Goal: Check status: Check status

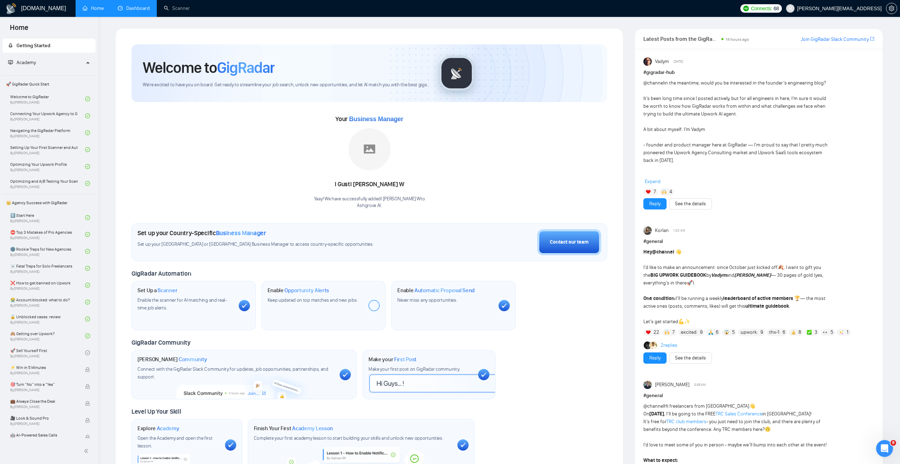
click at [121, 7] on link "Dashboard" at bounding box center [134, 8] width 32 height 6
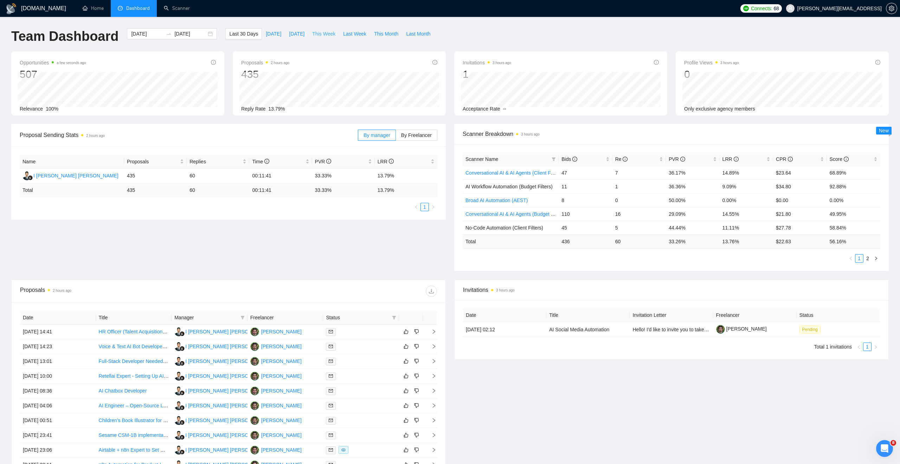
click at [323, 38] on button "This Week" at bounding box center [323, 33] width 31 height 11
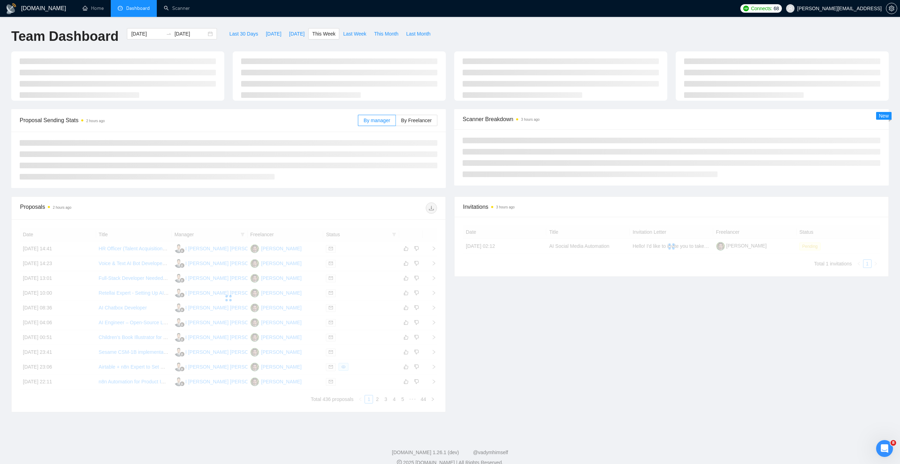
type input "[DATE]"
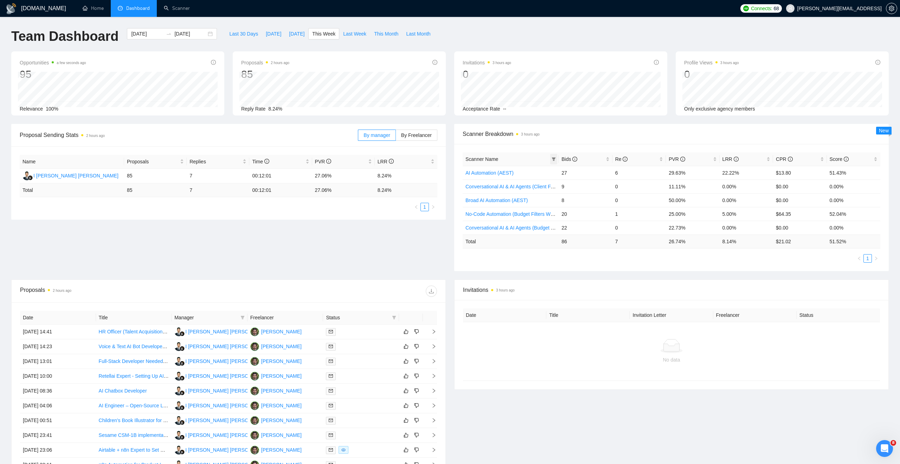
click at [555, 158] on icon "filter" at bounding box center [554, 159] width 4 height 4
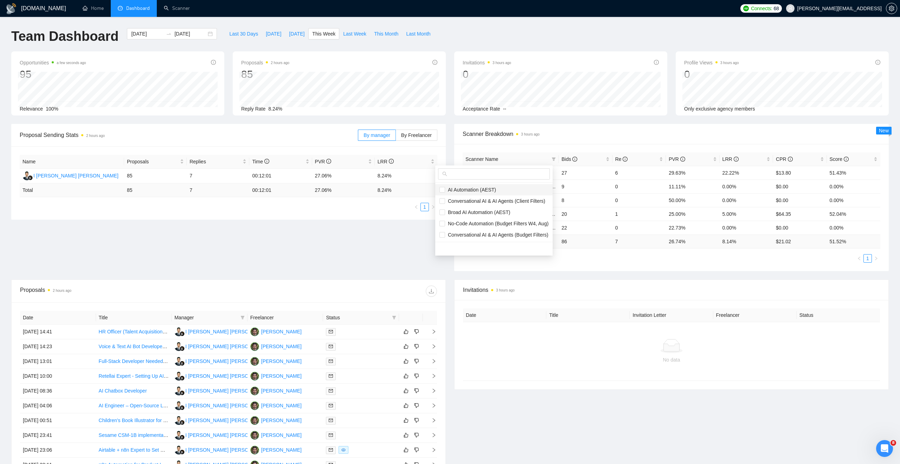
click at [473, 192] on span "AI Automation (AEST)" at bounding box center [470, 190] width 51 height 6
checkbox input "true"
click at [467, 214] on span "Broad AI Automation (AEST)" at bounding box center [477, 212] width 65 height 6
checkbox input "true"
click at [568, 127] on div "Scanner Breakdown 3 hours ago" at bounding box center [672, 134] width 418 height 20
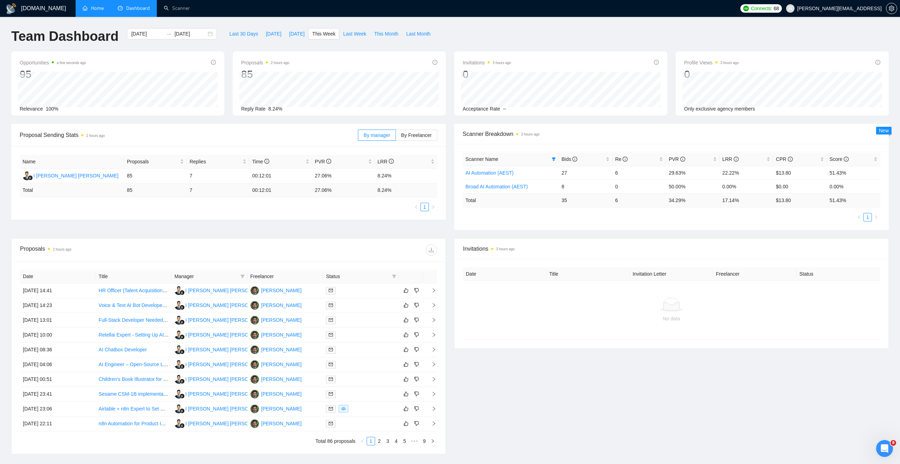
click at [88, 5] on link "Home" at bounding box center [93, 8] width 21 height 6
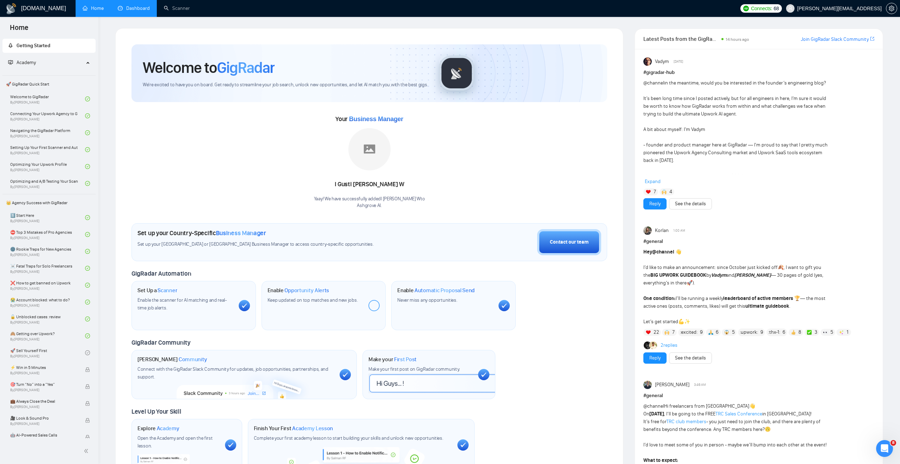
click at [132, 11] on link "Dashboard" at bounding box center [134, 8] width 32 height 6
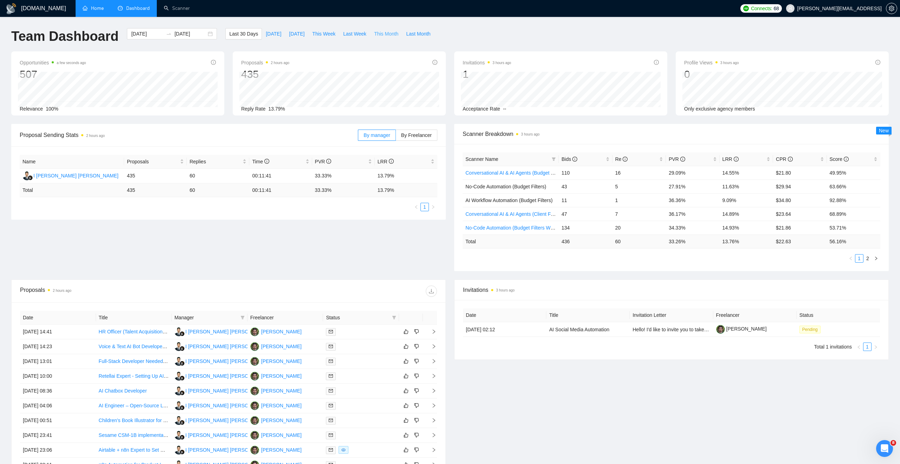
click at [383, 34] on span "This Month" at bounding box center [386, 34] width 24 height 8
type input "[DATE]"
